Goal: Transaction & Acquisition: Purchase product/service

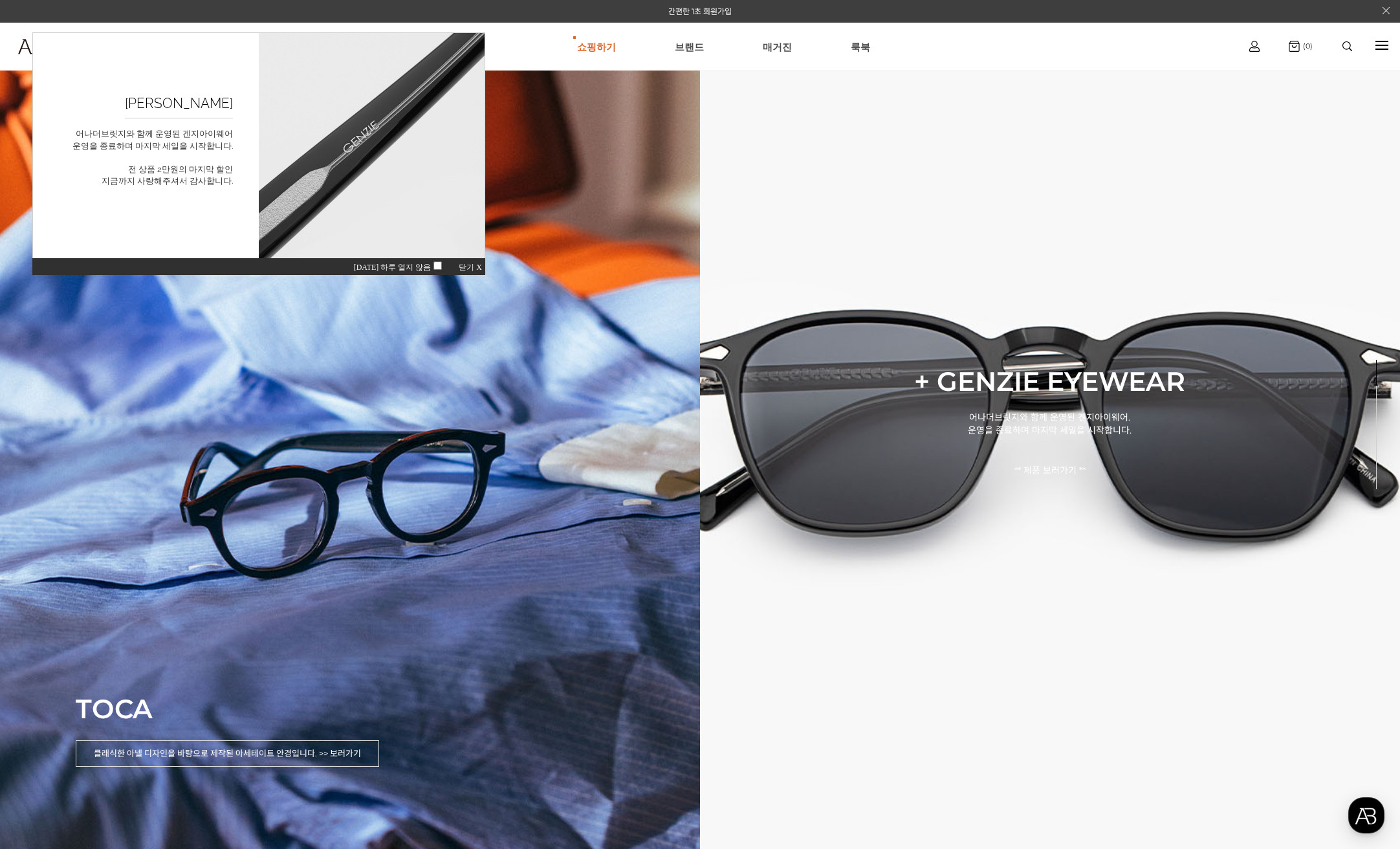
click at [475, 267] on span "닫기 X" at bounding box center [469, 267] width 23 height 9
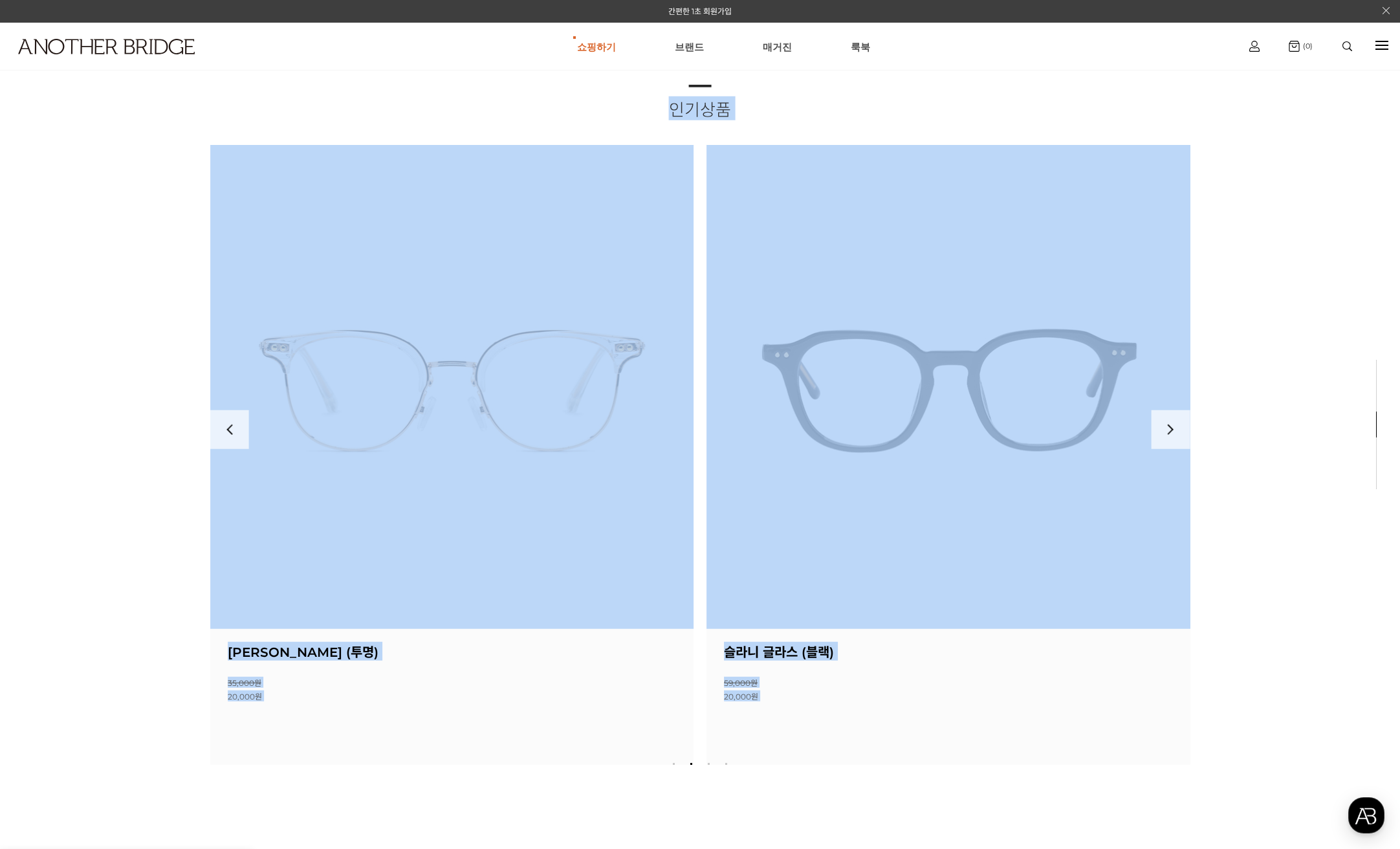
drag, startPoint x: 1324, startPoint y: 425, endPoint x: 887, endPoint y: 423, distance: 437.0
click at [887, 423] on div "인기상품 상품명 : 슬라니 글라스 (블랙) 소비자가 : 59,000원 할인판매가 : 20,000원 0 명이 좋아합니다. 0" at bounding box center [700, 424] width 1400 height 849
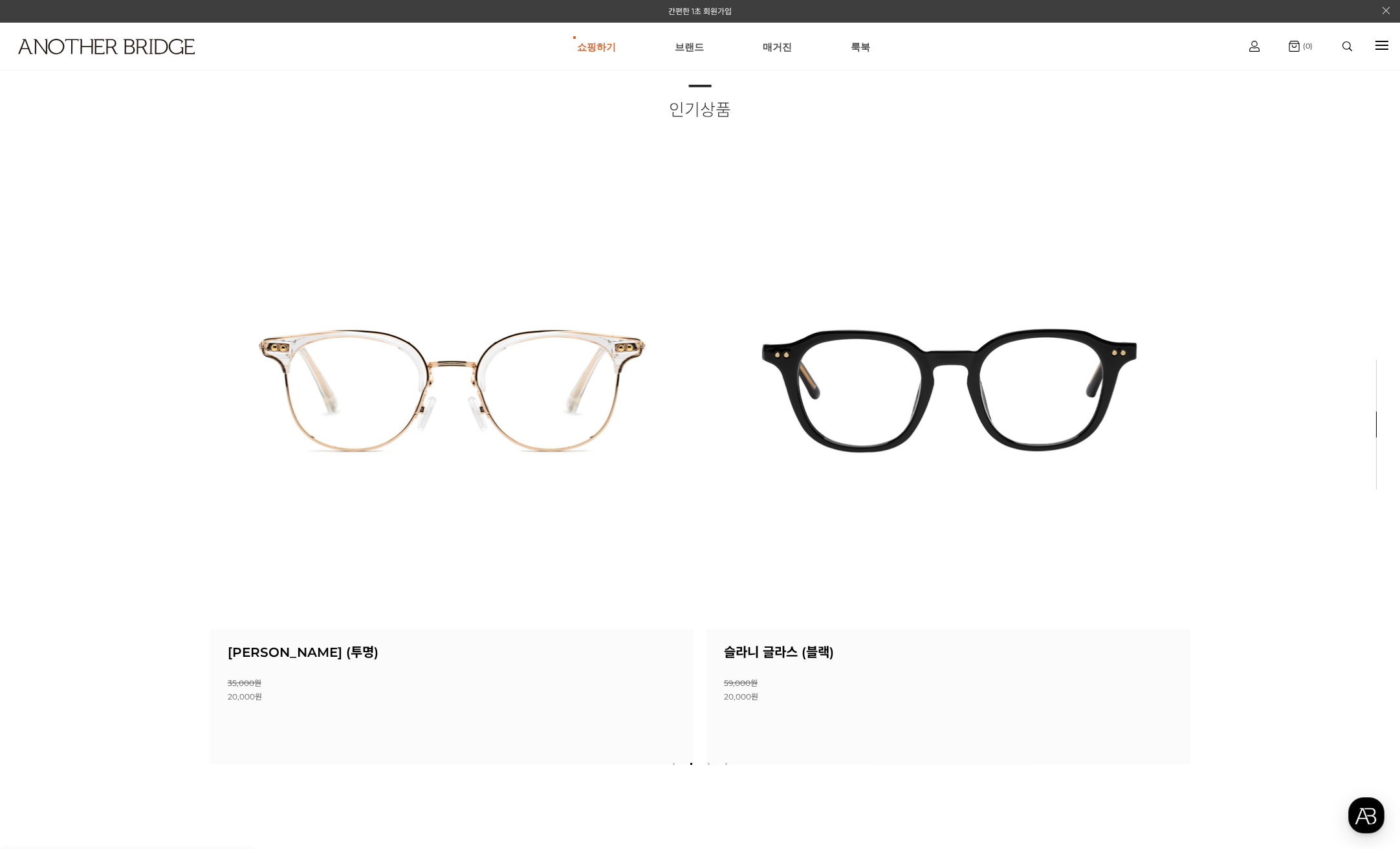
click at [1295, 398] on div "인기상품 상품명 : 슬라니 글라스 (블랙) 소비자가 : 59,000원 할인판매가 : 20,000원 0 명이 좋아합니다. 0" at bounding box center [700, 424] width 1400 height 849
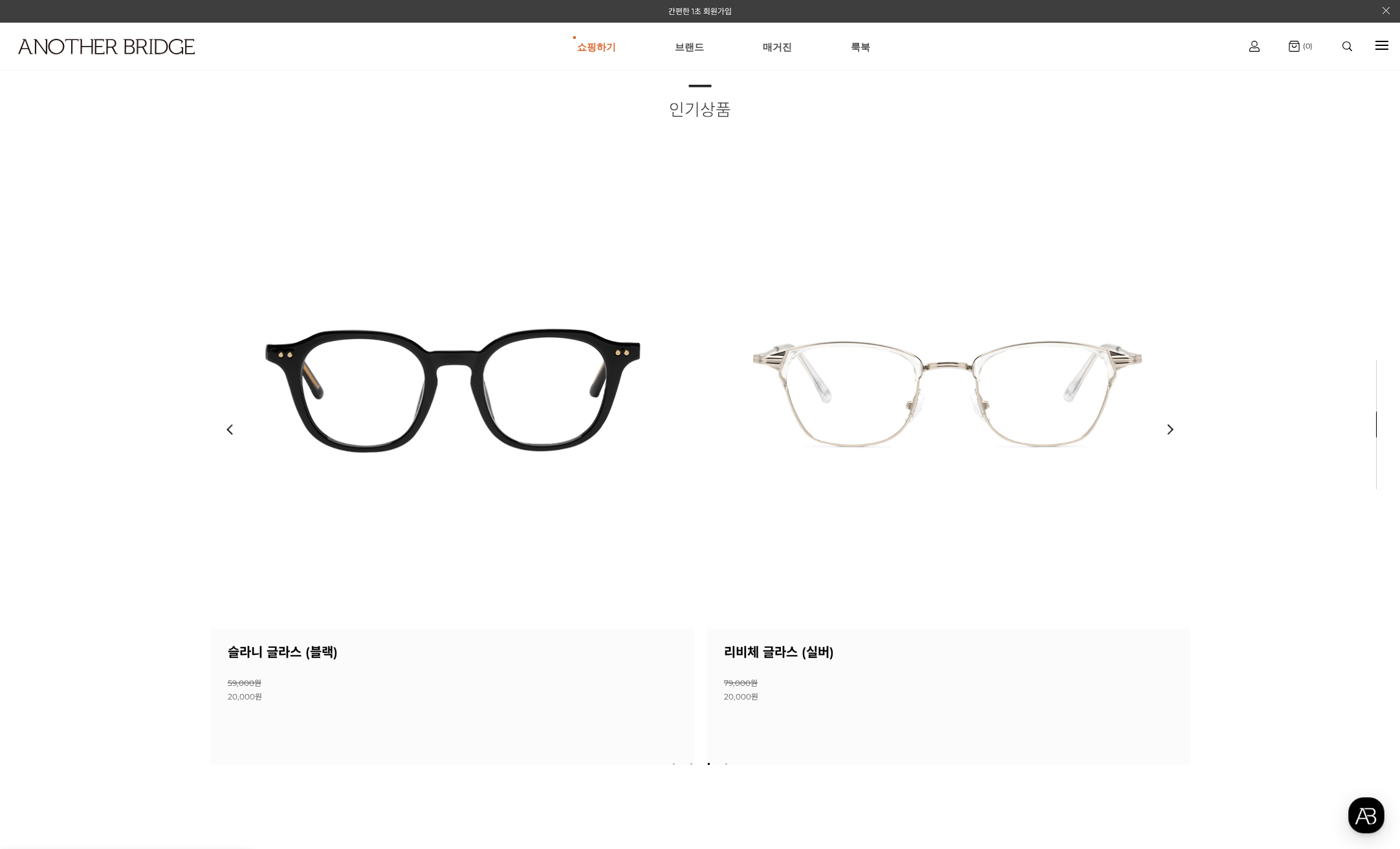
click at [498, 357] on img at bounding box center [453, 387] width 484 height 484
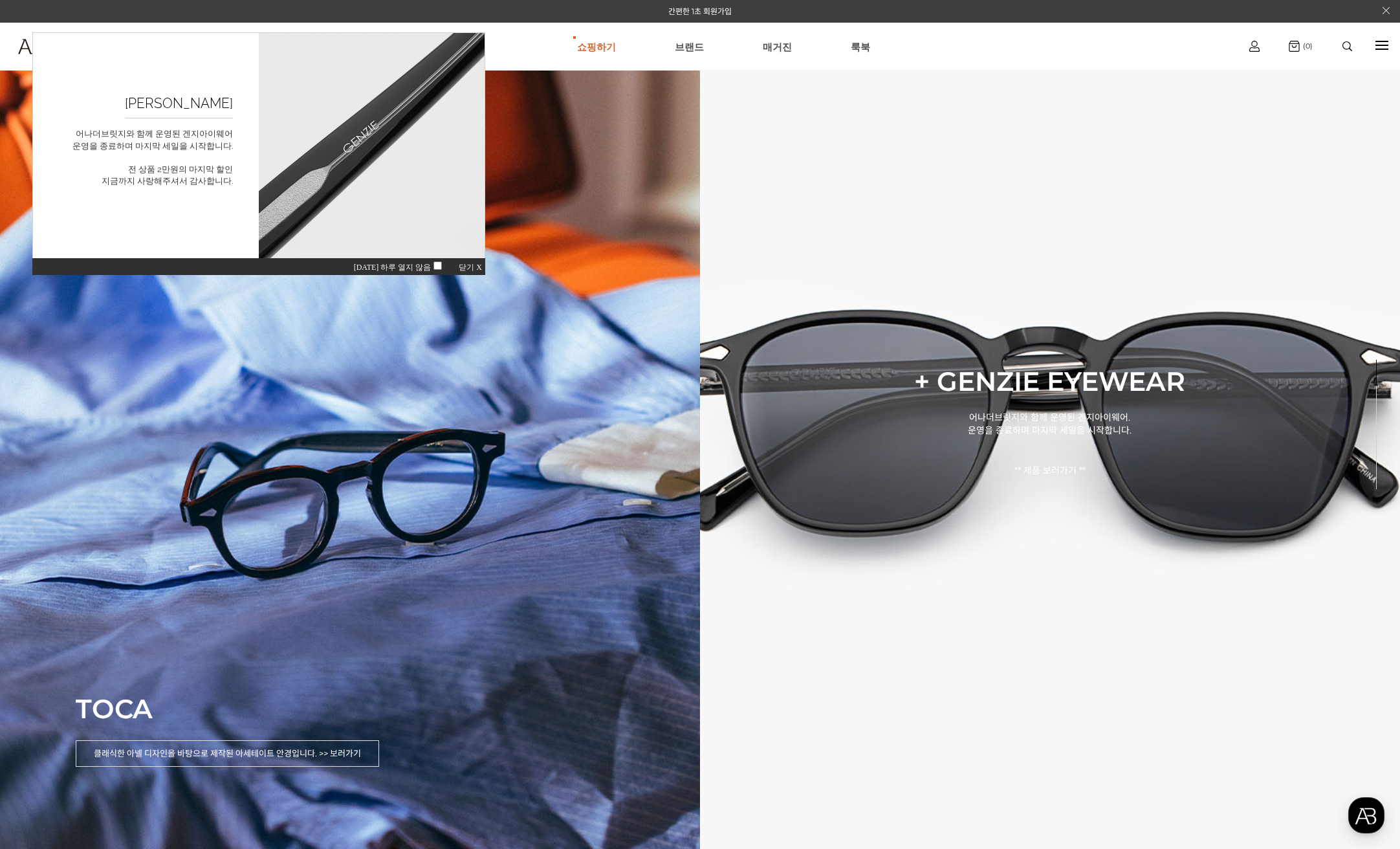
click at [467, 267] on span "닫기 X" at bounding box center [469, 267] width 23 height 9
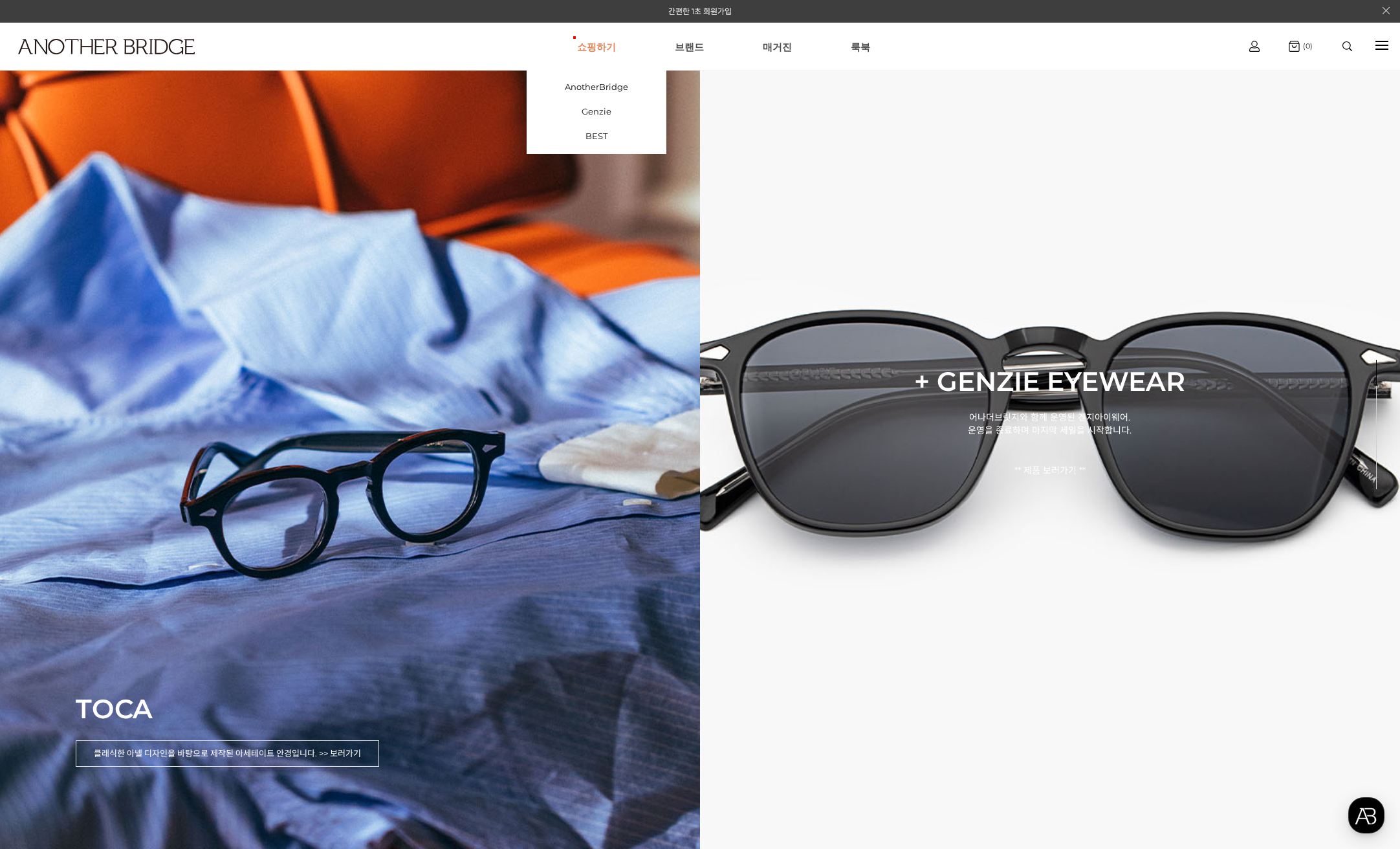
click at [614, 50] on link "쇼핑하기" at bounding box center [597, 46] width 39 height 47
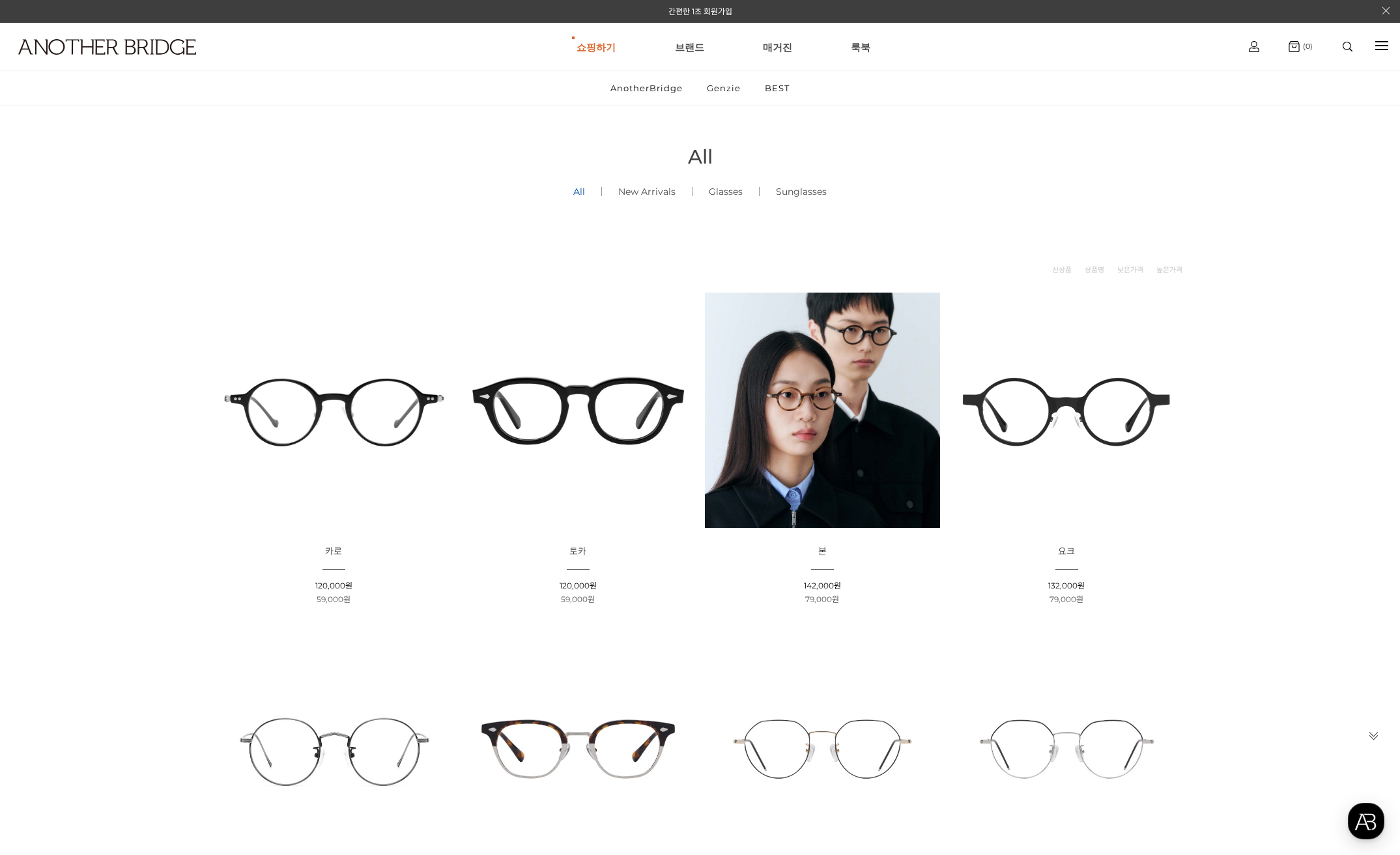
click at [601, 409] on img at bounding box center [578, 410] width 235 height 235
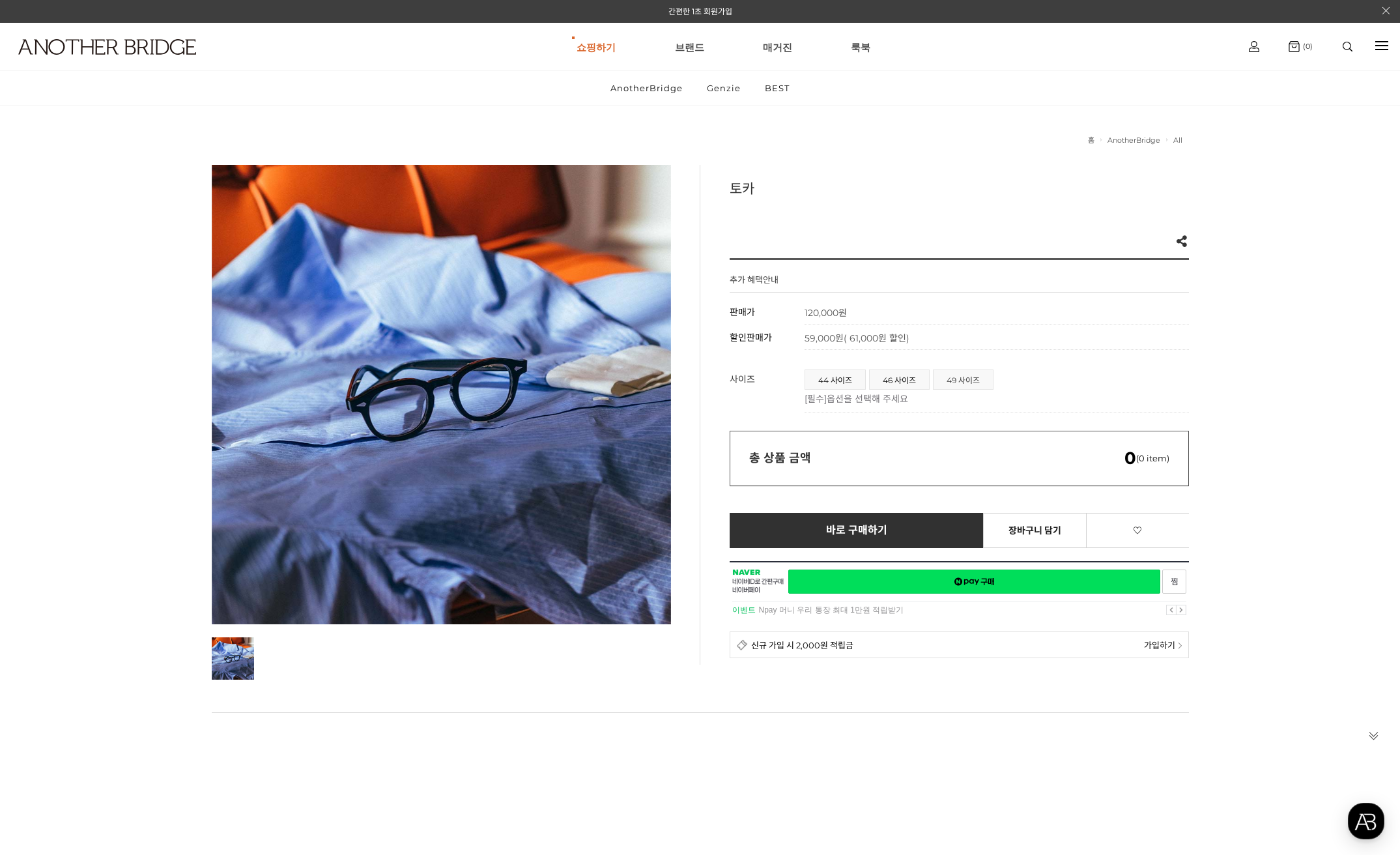
click at [955, 376] on span "49 사이즈" at bounding box center [962, 380] width 59 height 19
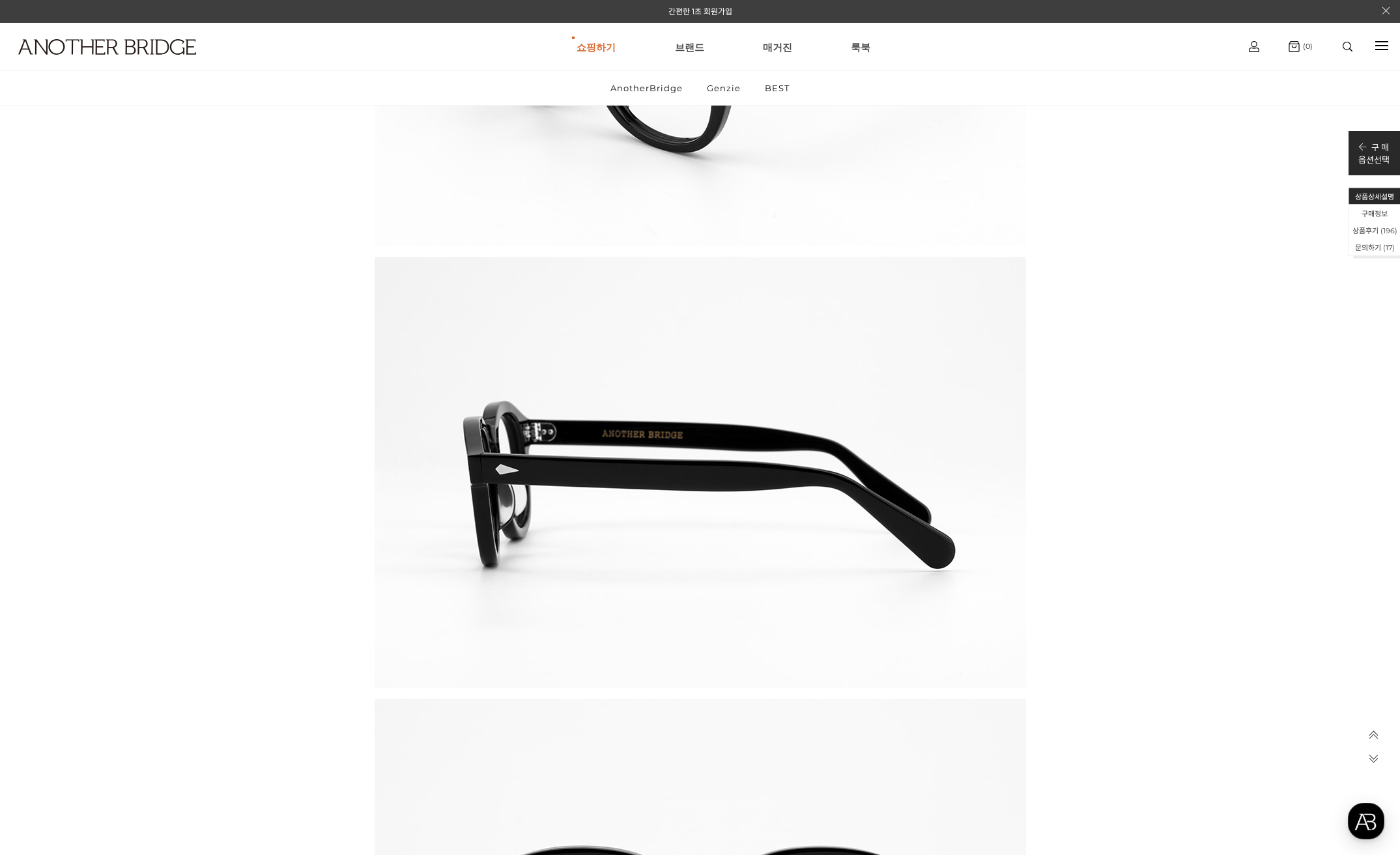
scroll to position [22937, 0]
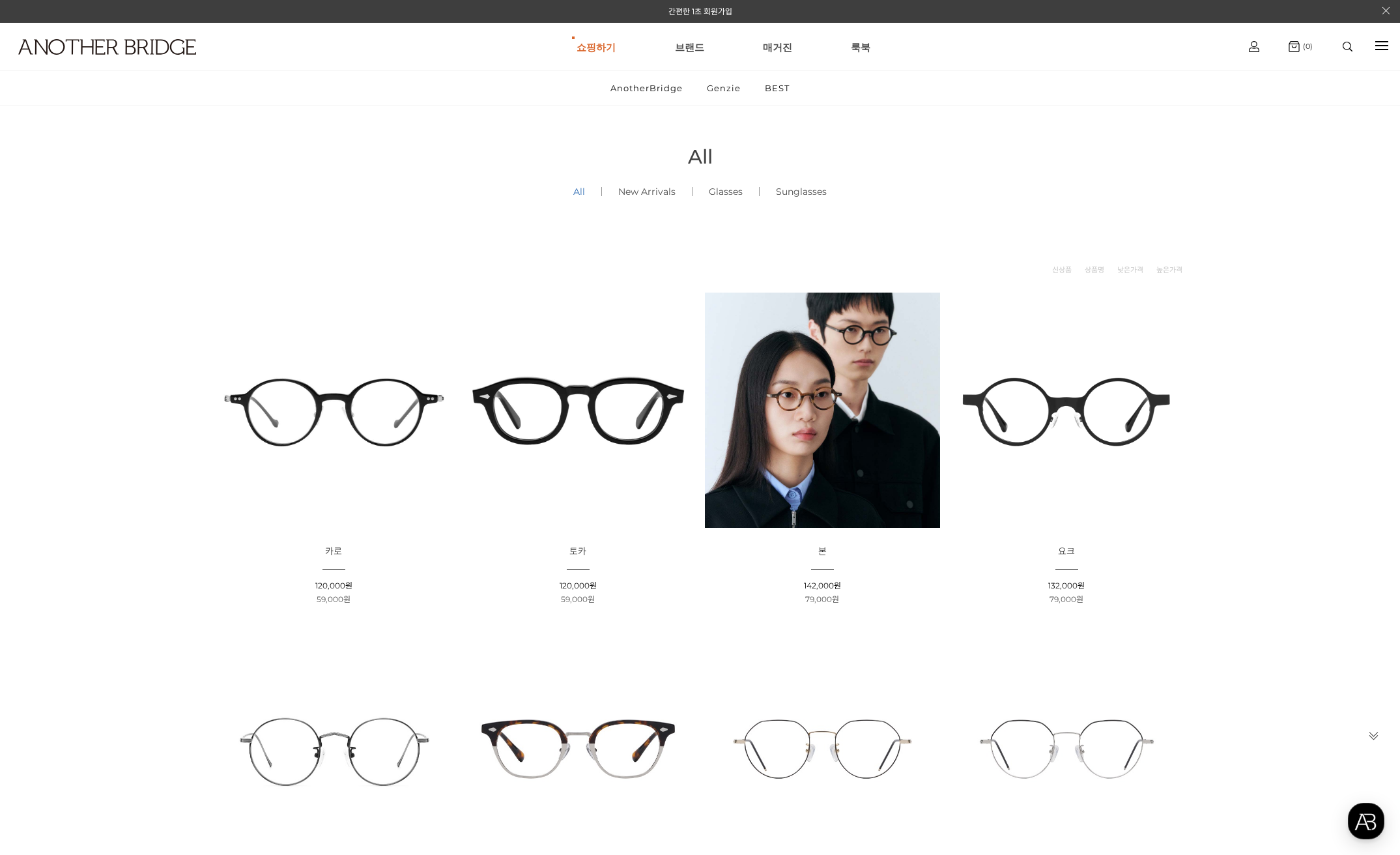
click at [576, 195] on link "All ()" at bounding box center [579, 192] width 44 height 44
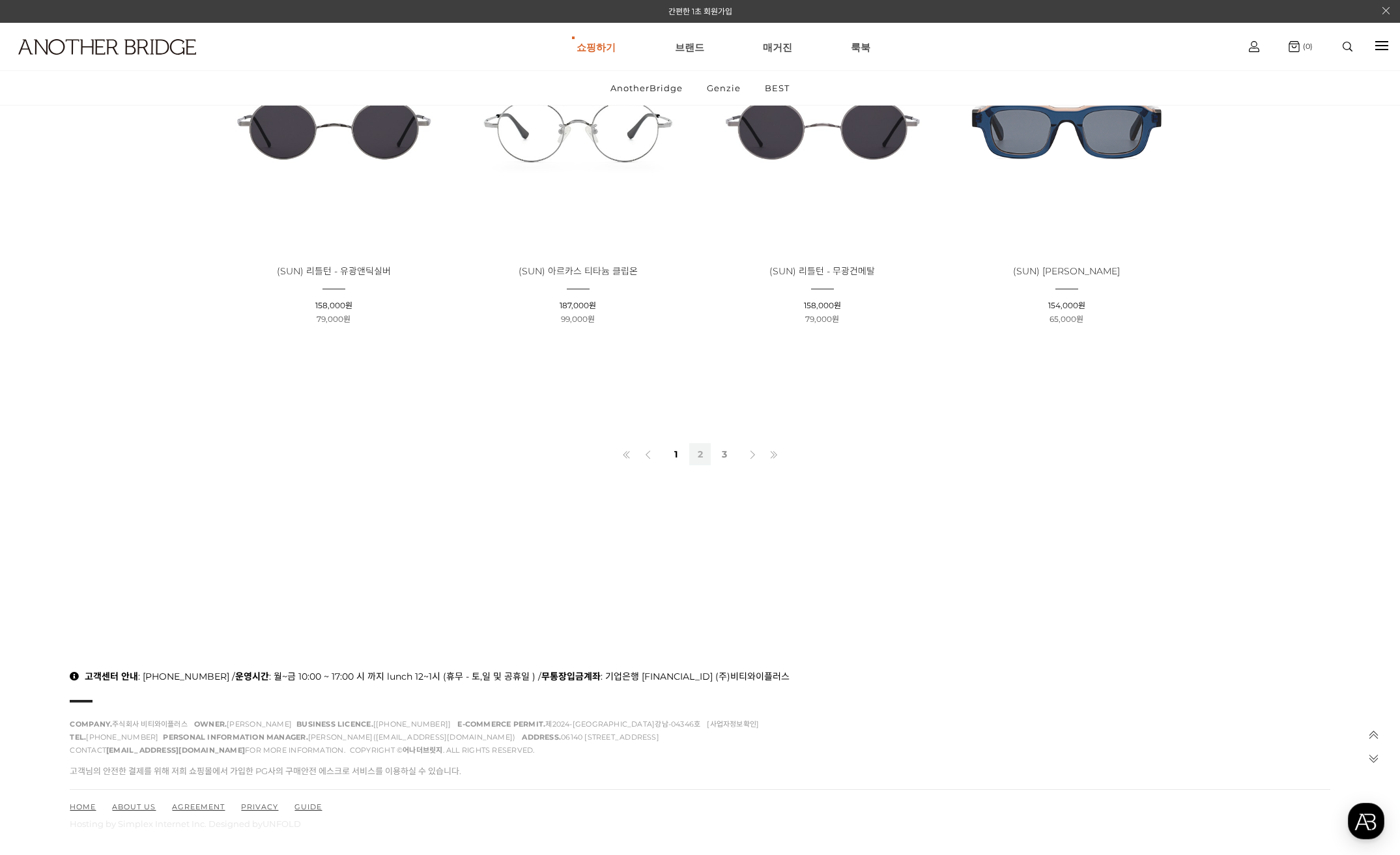
click at [694, 453] on link "2" at bounding box center [699, 454] width 21 height 22
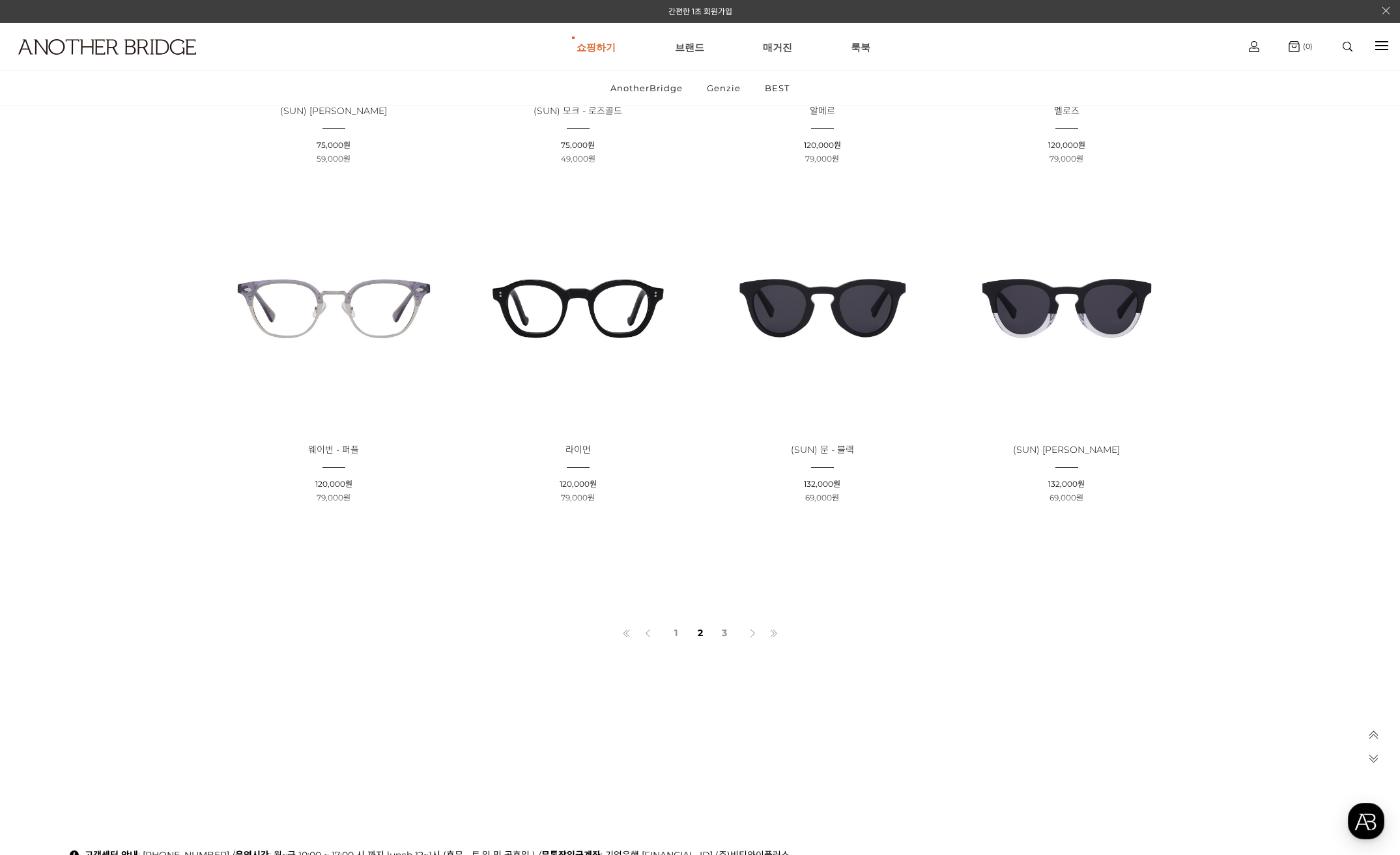
scroll to position [782, 0]
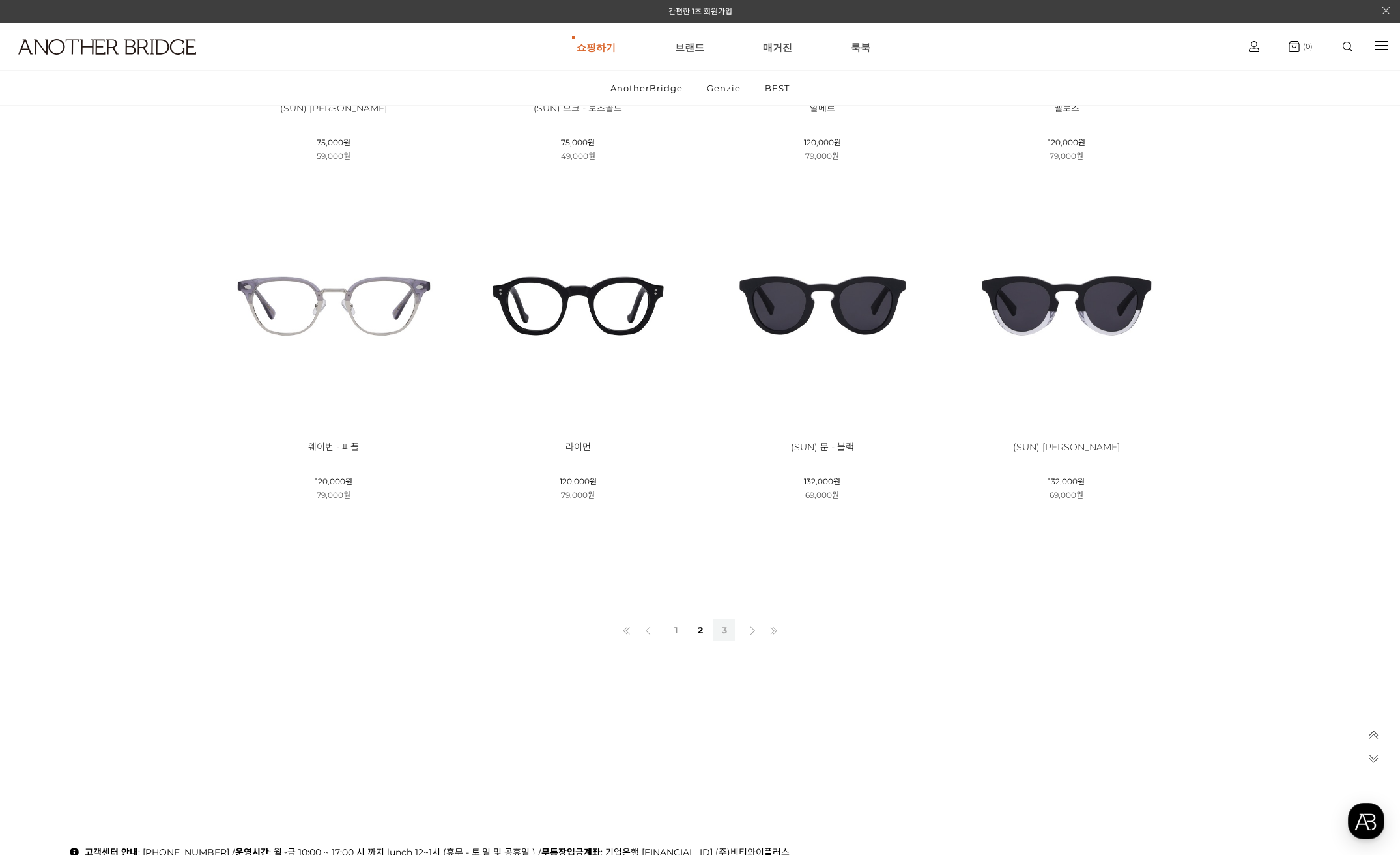
click at [726, 632] on link "3" at bounding box center [724, 630] width 21 height 22
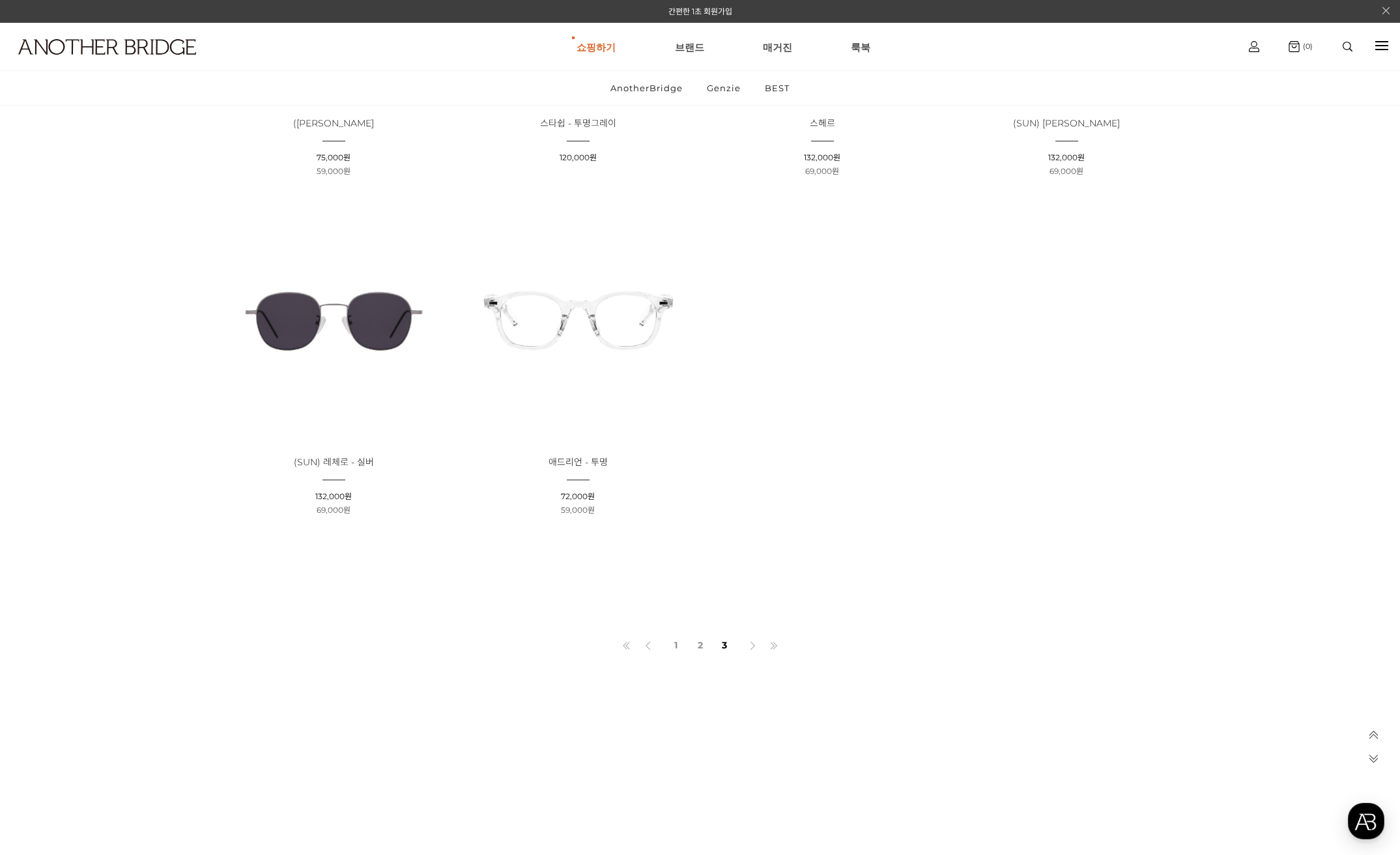
scroll to position [456, 0]
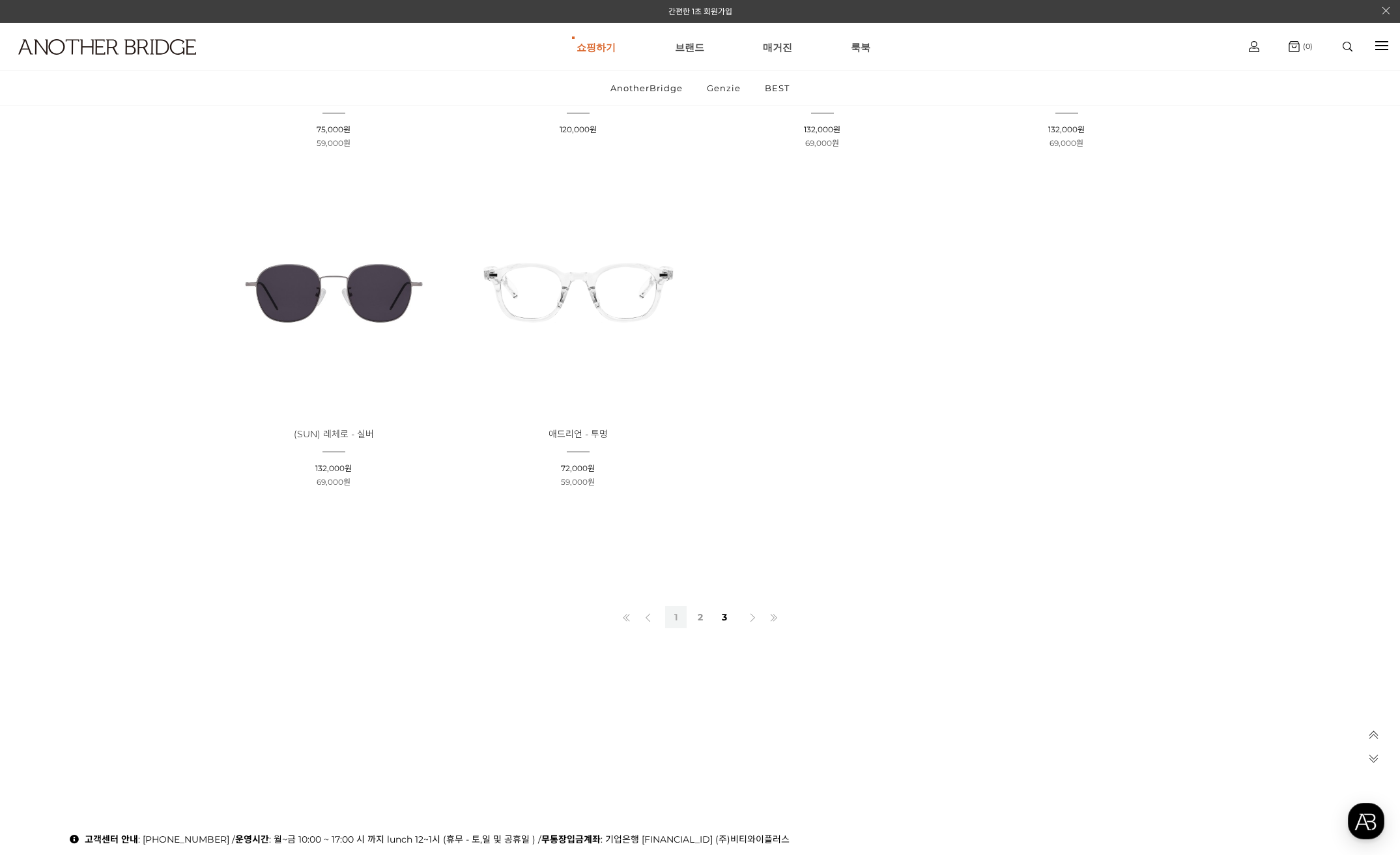
click at [681, 617] on link "1" at bounding box center [675, 617] width 21 height 22
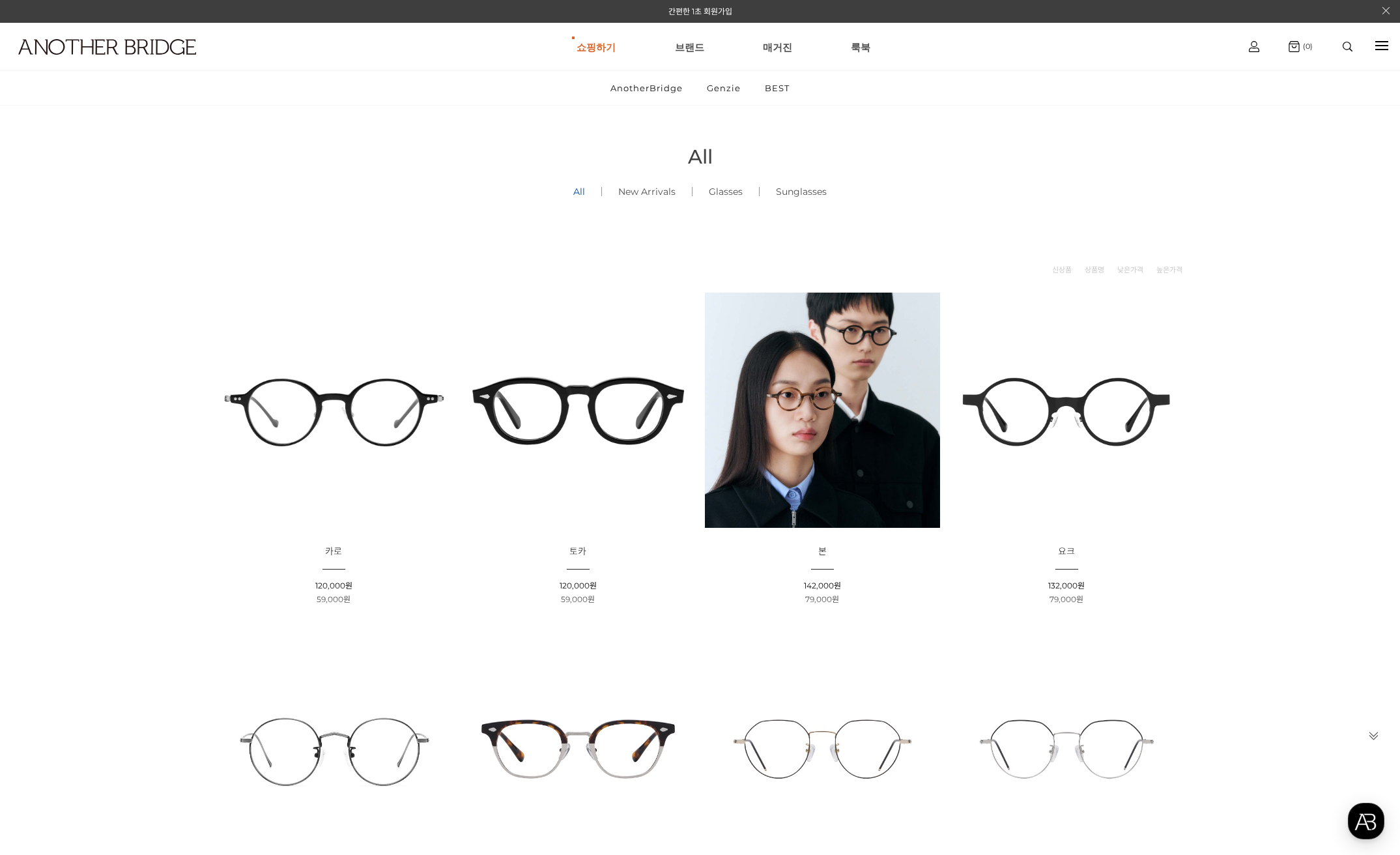
click at [593, 430] on img at bounding box center [578, 410] width 235 height 235
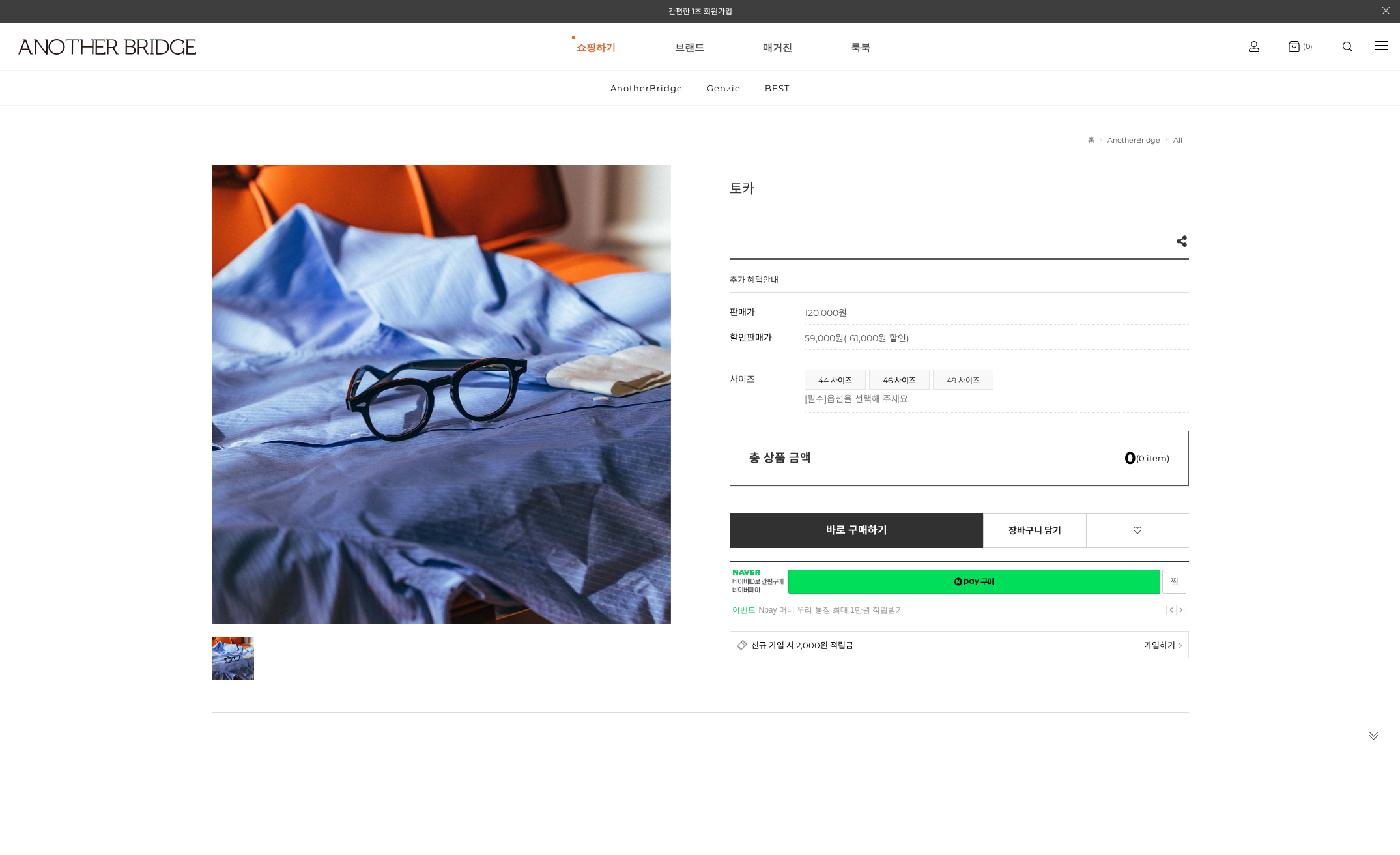
click at [958, 380] on span "49 사이즈" at bounding box center [962, 380] width 59 height 19
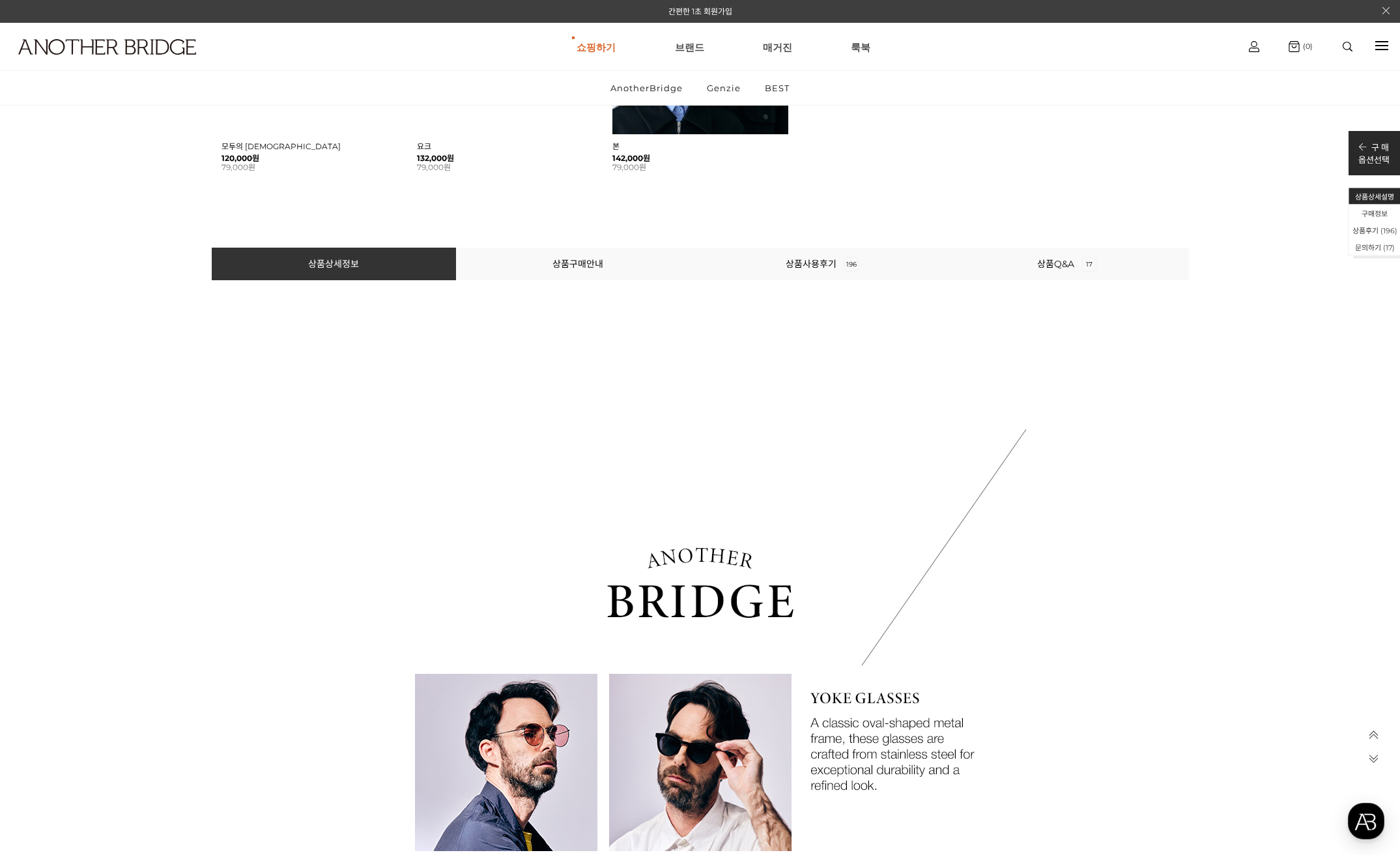
scroll to position [1042, 0]
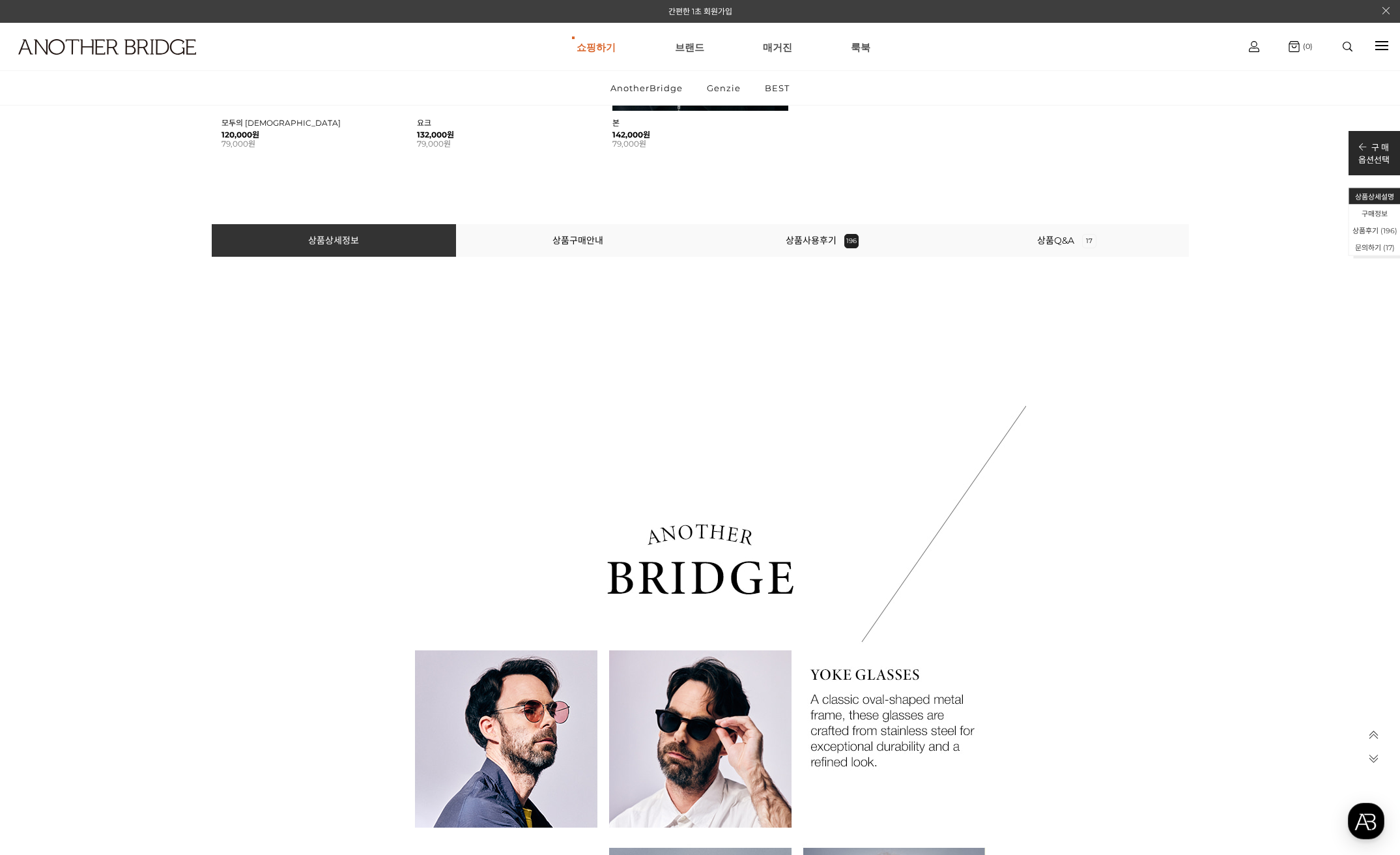
click at [815, 248] on li "상품사용후기 196" at bounding box center [822, 240] width 244 height 32
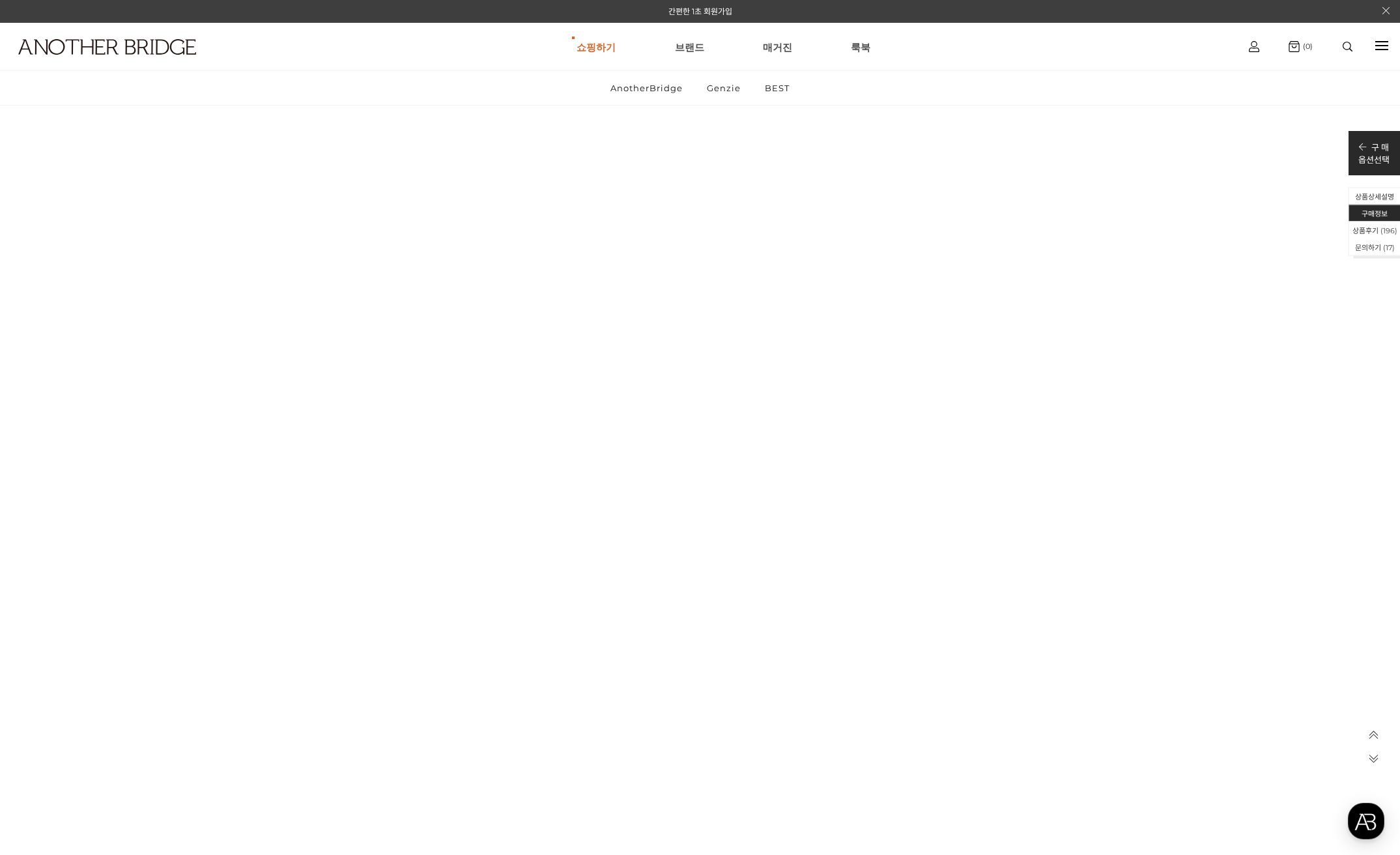
scroll to position [29713, 0]
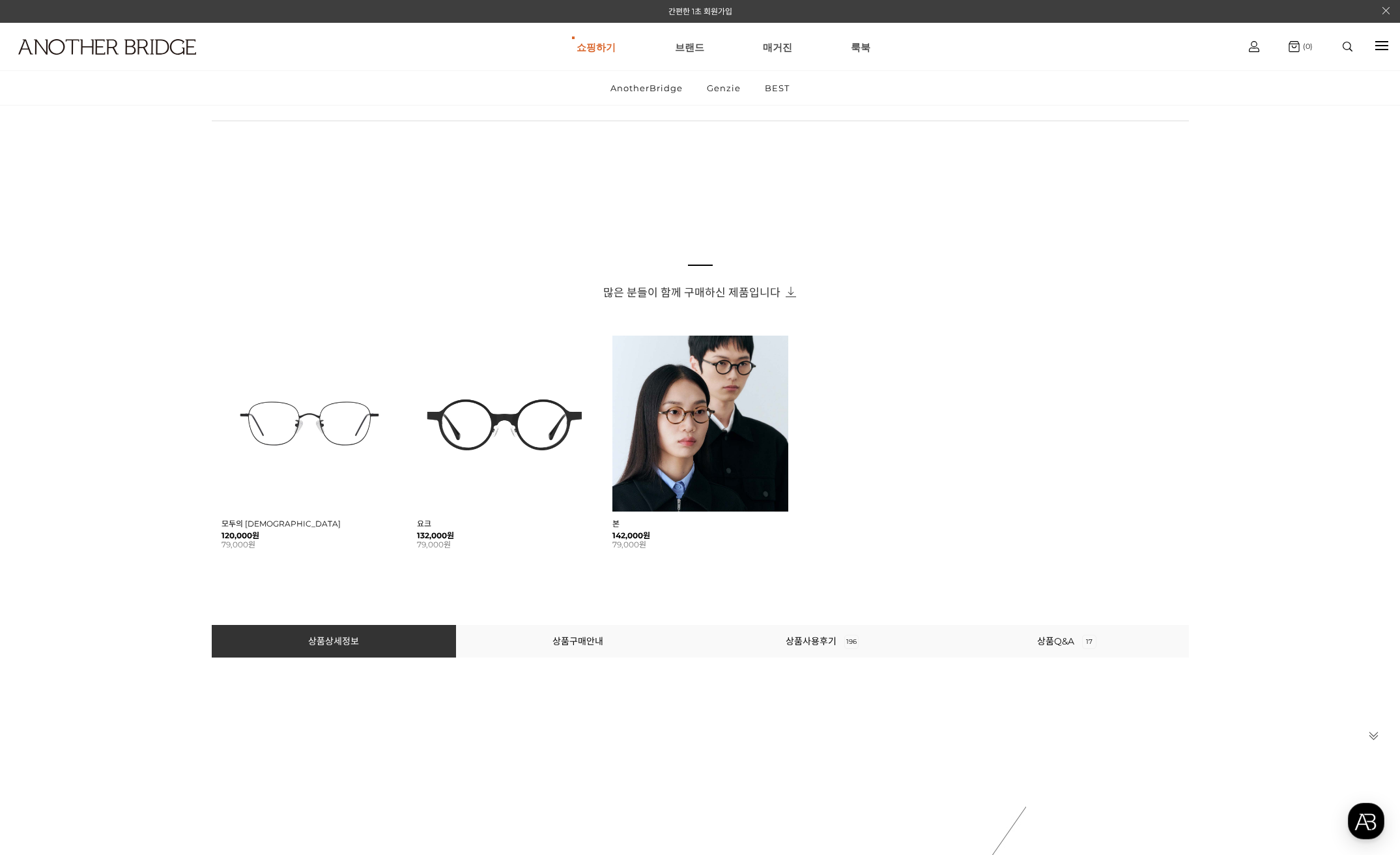
scroll to position [0, 0]
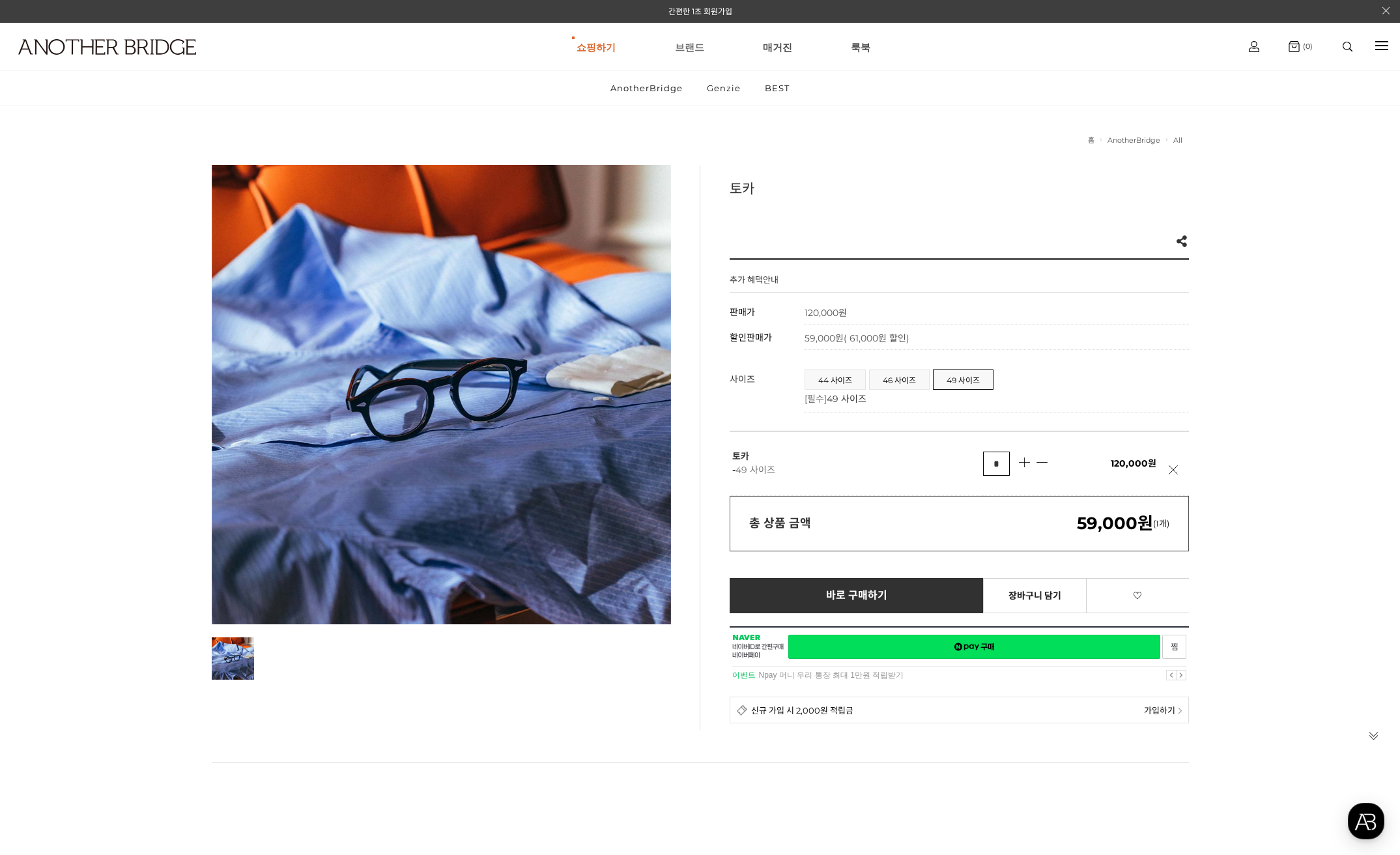
click at [689, 41] on link "브랜드" at bounding box center [690, 46] width 29 height 47
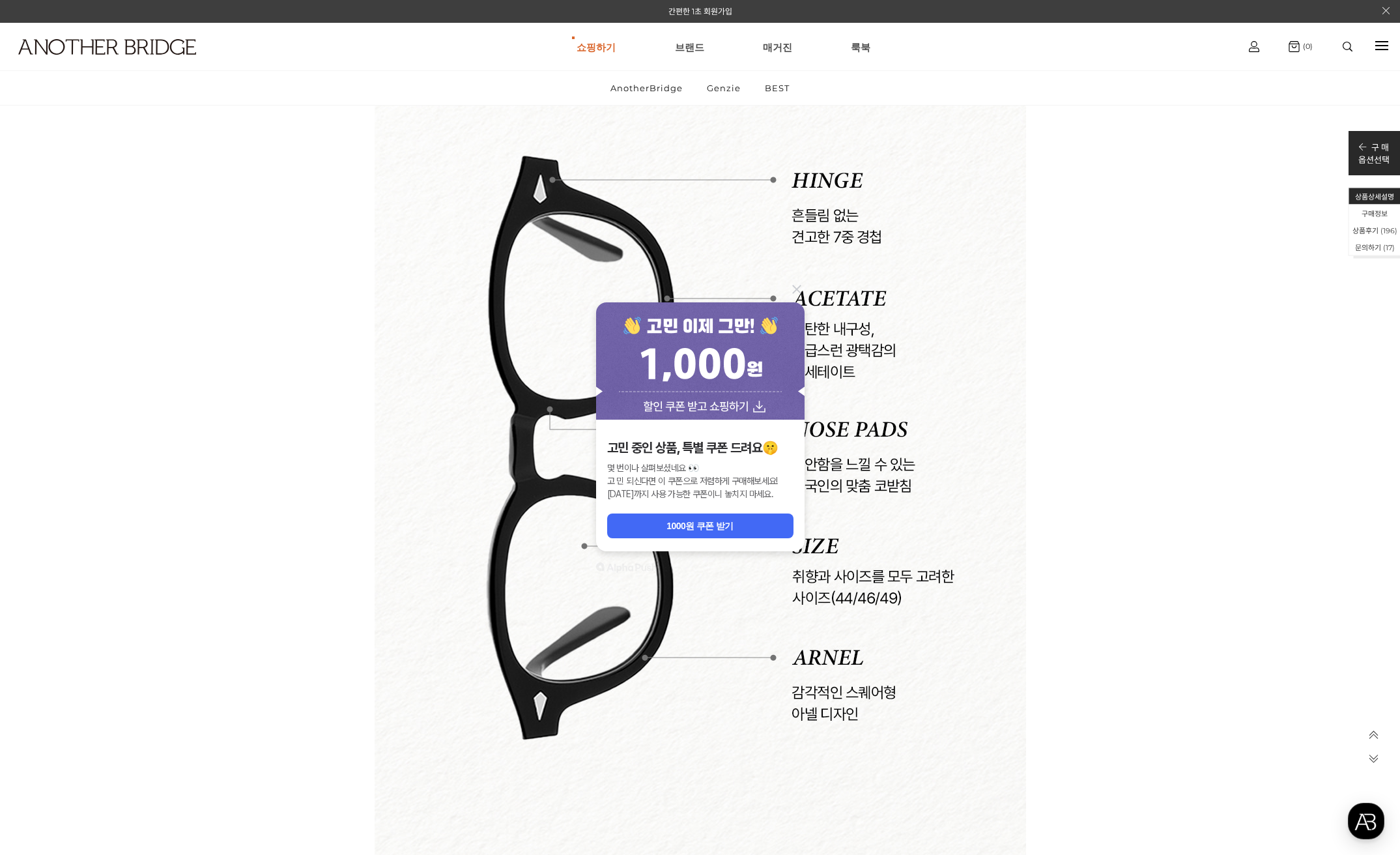
scroll to position [5799, 0]
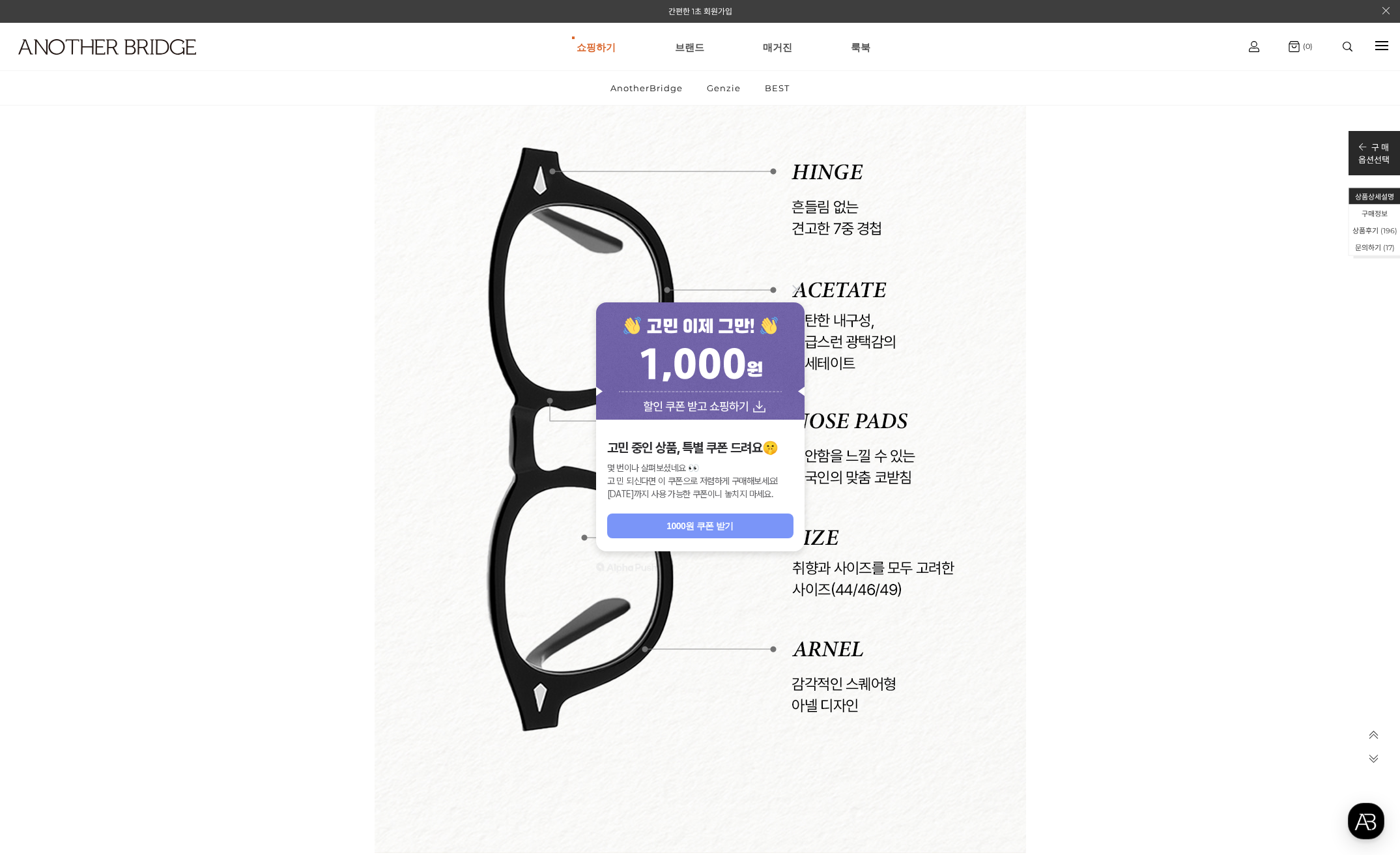
click at [664, 530] on button "1000원 쿠폰 받기" at bounding box center [700, 526] width 186 height 25
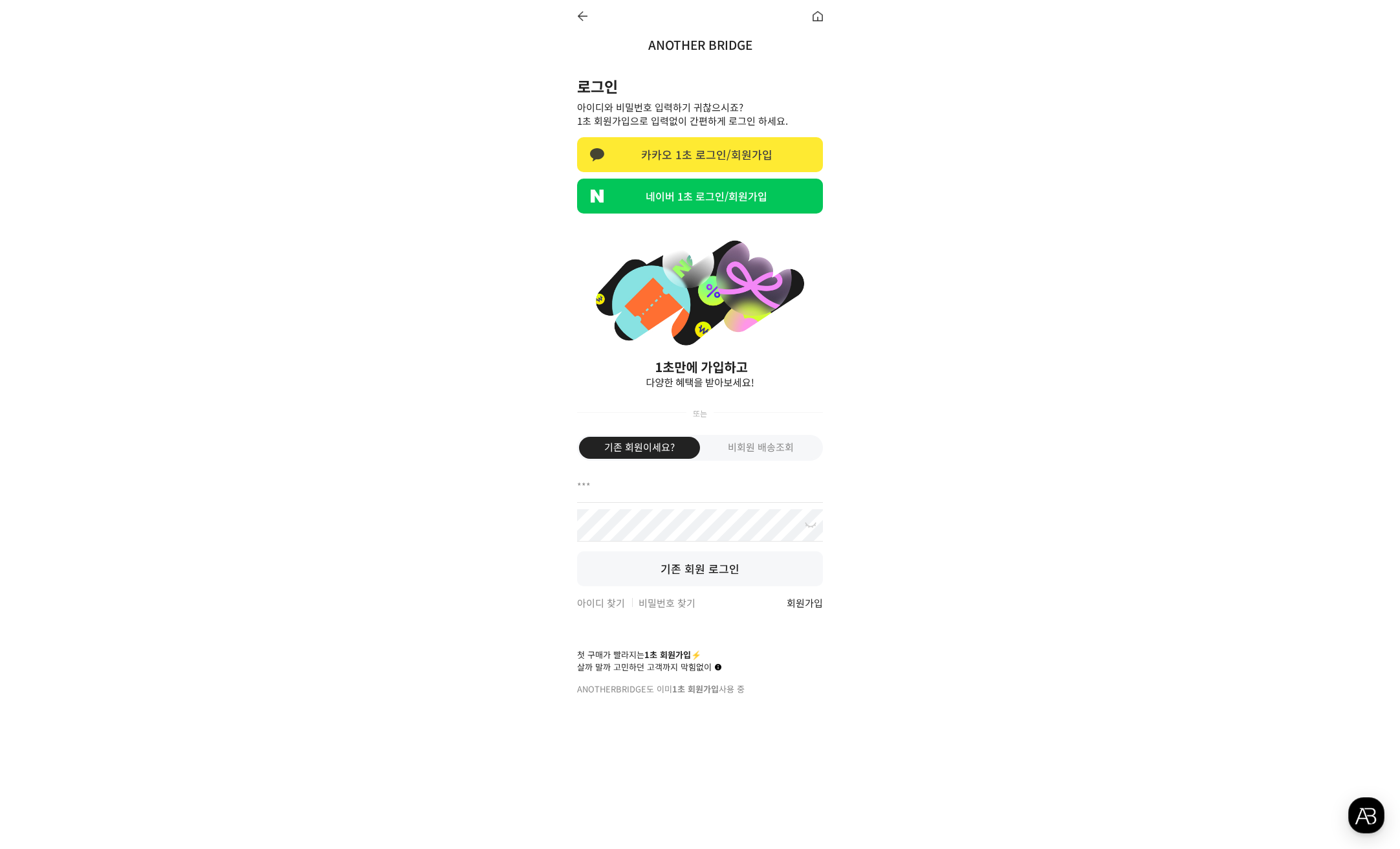
click at [711, 156] on link "카카오 1초 로그인/회원가입" at bounding box center [700, 155] width 246 height 35
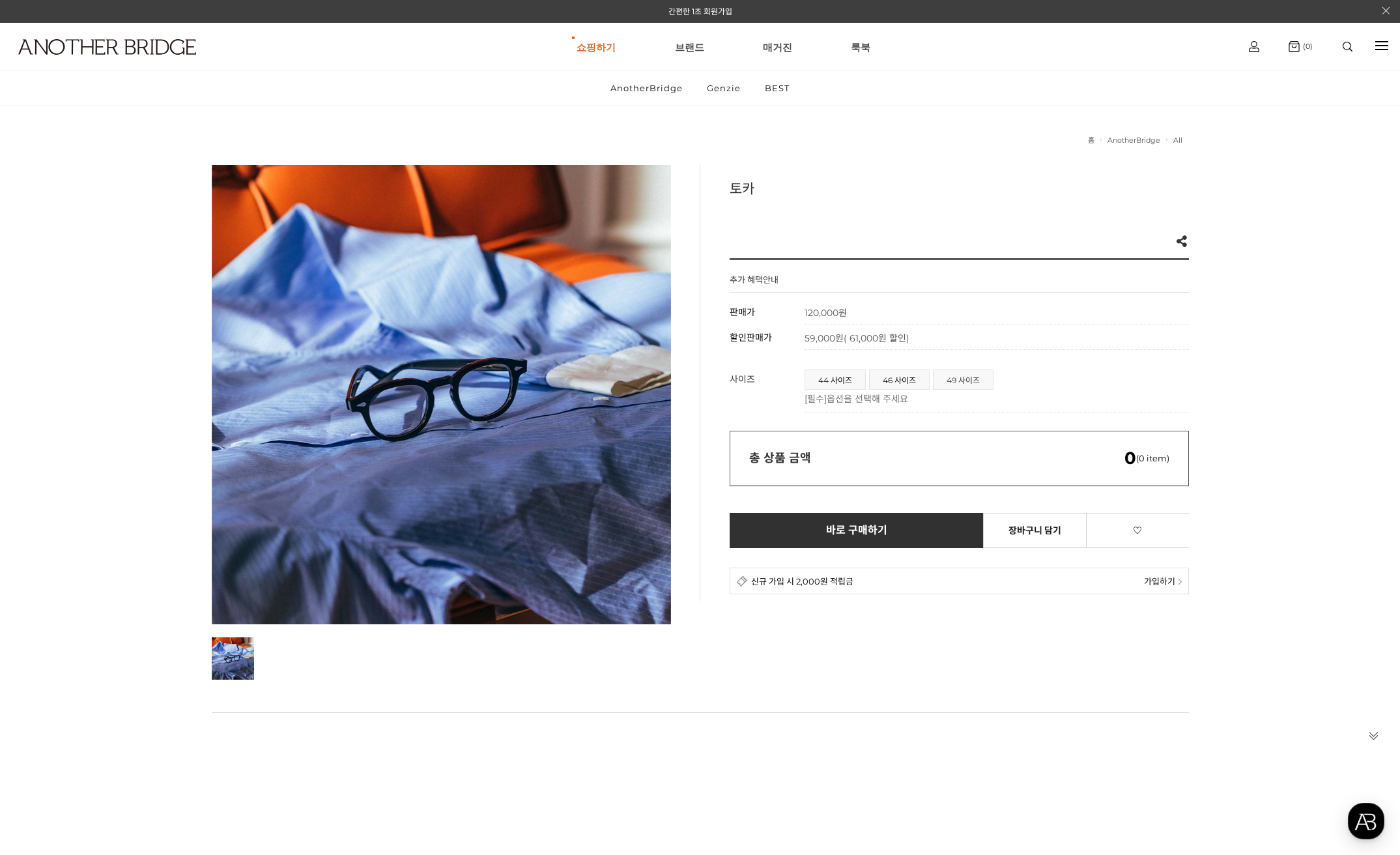
click at [966, 386] on span "49 사이즈" at bounding box center [962, 380] width 59 height 19
